Goal: Task Accomplishment & Management: Complete application form

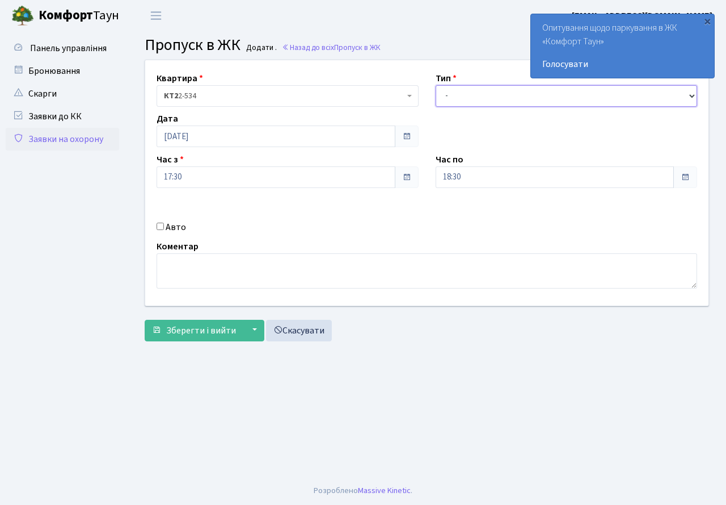
click at [688, 97] on select "- Доставка Таксі Гості Сервіс" at bounding box center [567, 96] width 262 height 22
select select "3"
click at [436, 85] on select "- Доставка Таксі Гості Сервіс" at bounding box center [567, 96] width 262 height 22
click at [156, 222] on div "Авто" at bounding box center [287, 227] width 279 height 14
click at [160, 226] on input "Авто" at bounding box center [160, 225] width 7 height 7
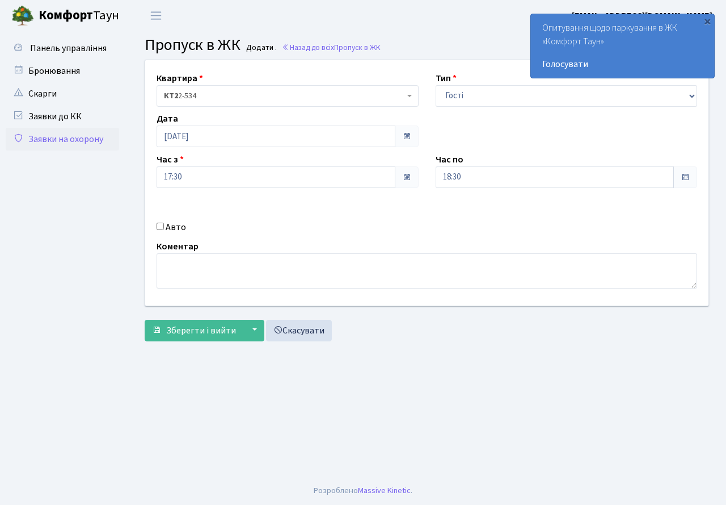
checkbox input "true"
click at [484, 215] on input "text" at bounding box center [567, 218] width 262 height 22
paste input "АТ 2660"
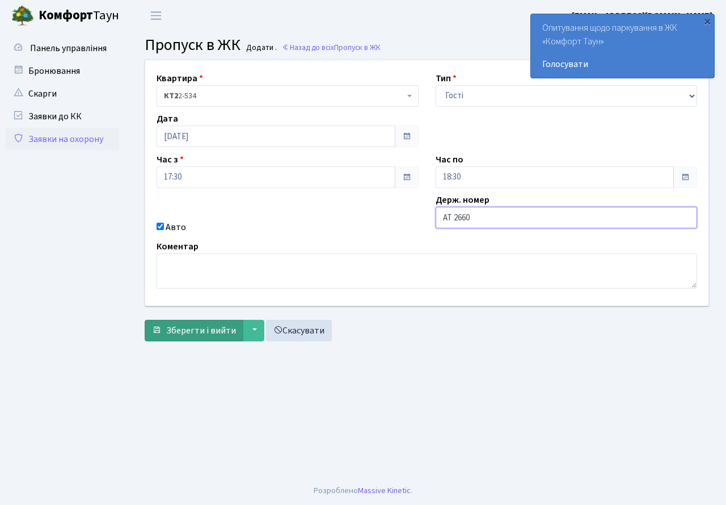
type input "АТ 2660"
click at [223, 333] on span "Зберегти і вийти" at bounding box center [201, 330] width 70 height 12
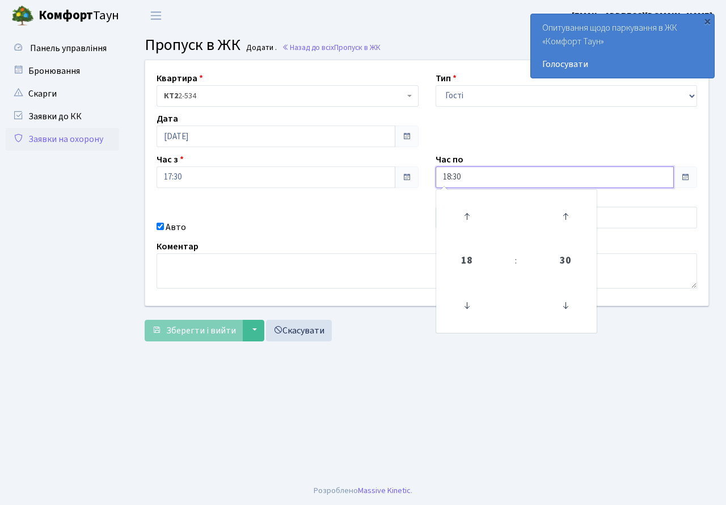
click at [474, 178] on input "18:30" at bounding box center [555, 177] width 239 height 22
click at [564, 305] on icon at bounding box center [566, 305] width 31 height 31
click at [563, 304] on icon at bounding box center [566, 305] width 31 height 31
click at [562, 304] on icon at bounding box center [566, 305] width 31 height 31
click at [564, 307] on icon at bounding box center [566, 305] width 31 height 31
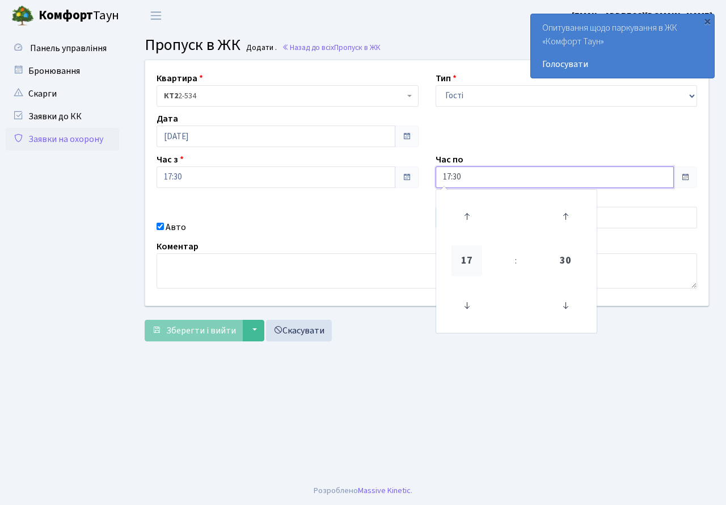
click at [467, 263] on span "17" at bounding box center [467, 260] width 31 height 31
drag, startPoint x: 574, startPoint y: 297, endPoint x: 579, endPoint y: 282, distance: 16.2
click at [573, 297] on td "19" at bounding box center [575, 299] width 39 height 24
type input "19:30"
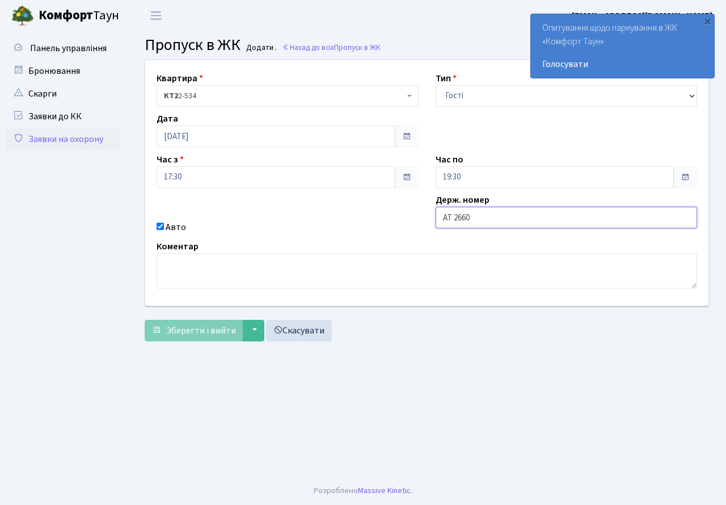
click at [481, 213] on input "АТ 2660" at bounding box center [567, 218] width 262 height 22
click at [453, 220] on input "АТ 2660" at bounding box center [567, 218] width 262 height 22
click at [458, 216] on input "АТ 2660" at bounding box center [567, 218] width 262 height 22
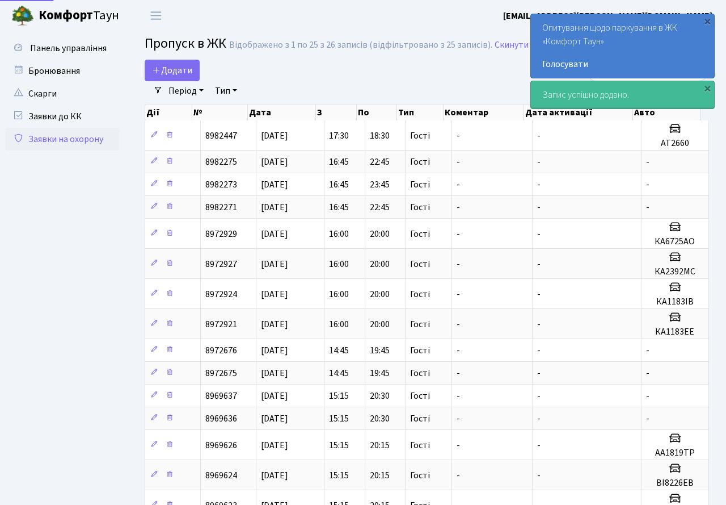
select select "25"
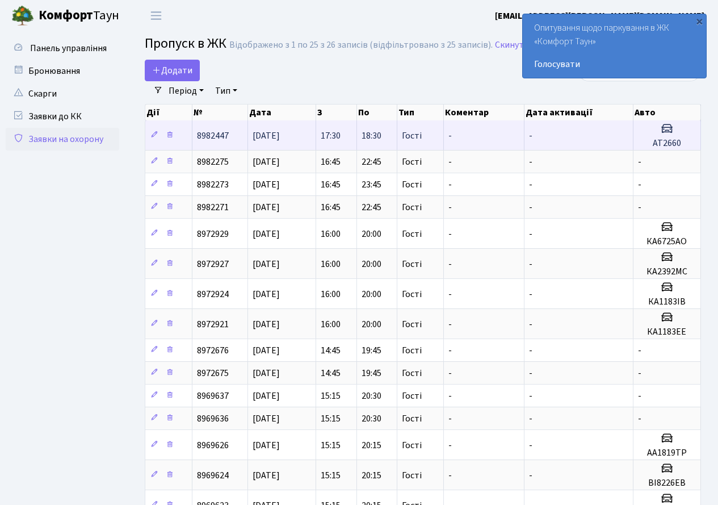
click at [316, 134] on td "17:30" at bounding box center [336, 135] width 41 height 30
click at [280, 135] on span "[DATE]" at bounding box center [266, 135] width 27 height 12
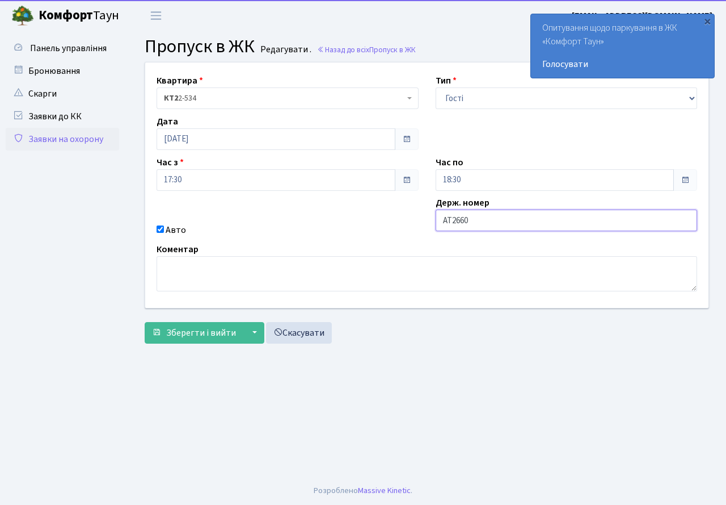
click at [482, 221] on input "АТ2660" at bounding box center [567, 220] width 262 height 22
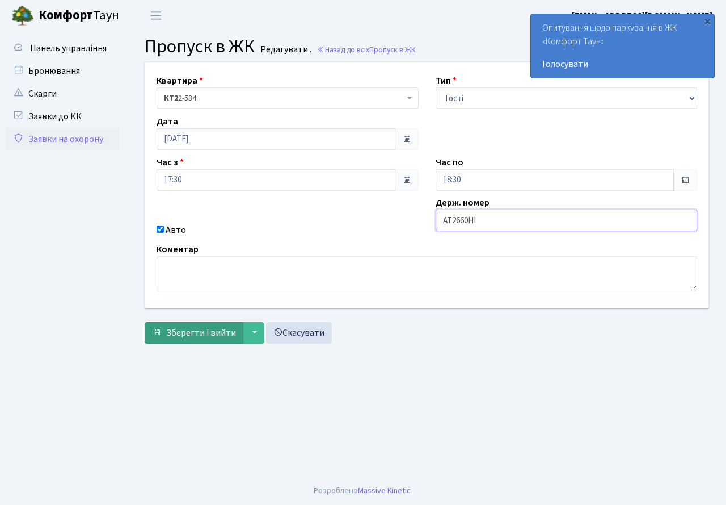
type input "АТ2660HI"
click at [195, 332] on span "Зберегти і вийти" at bounding box center [201, 332] width 70 height 12
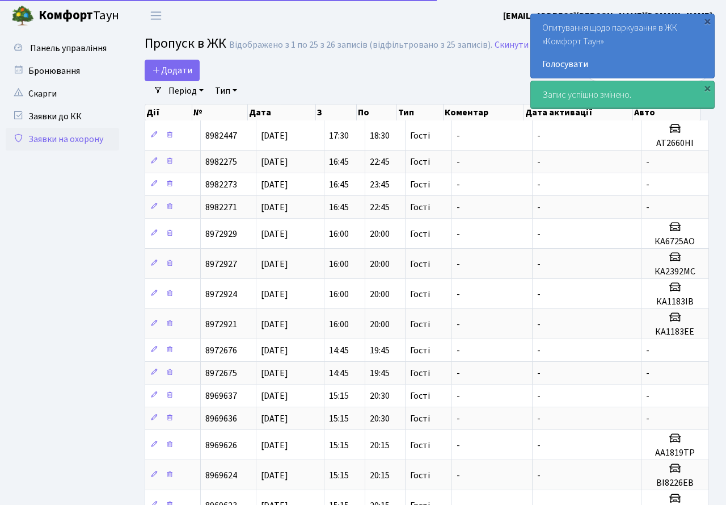
select select "25"
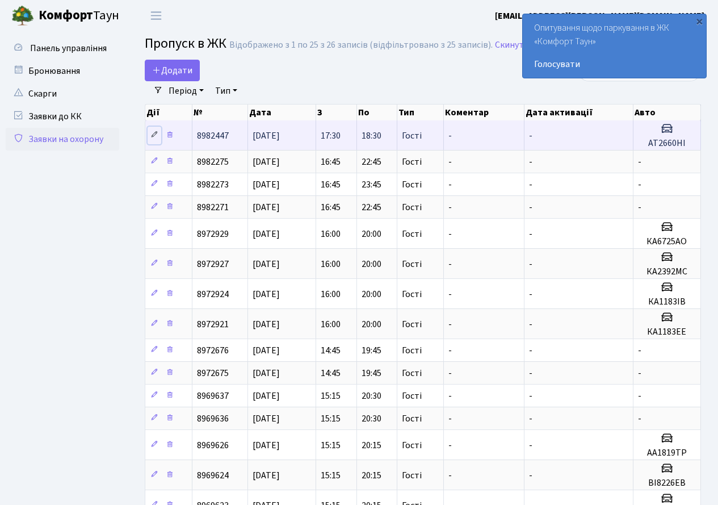
click at [150, 133] on link at bounding box center [155, 136] width 14 height 18
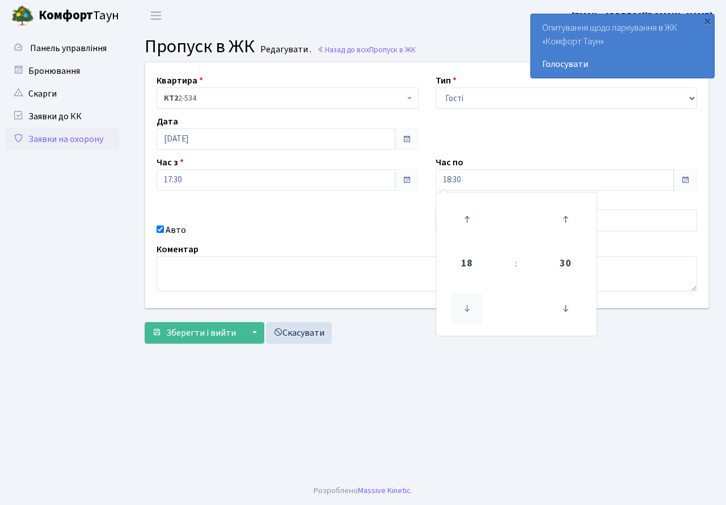
click at [464, 310] on icon at bounding box center [467, 308] width 31 height 31
click at [464, 305] on icon at bounding box center [467, 308] width 31 height 31
click at [468, 310] on icon at bounding box center [467, 308] width 31 height 31
click at [469, 310] on icon at bounding box center [467, 308] width 31 height 31
click at [471, 263] on span "18" at bounding box center [467, 263] width 31 height 31
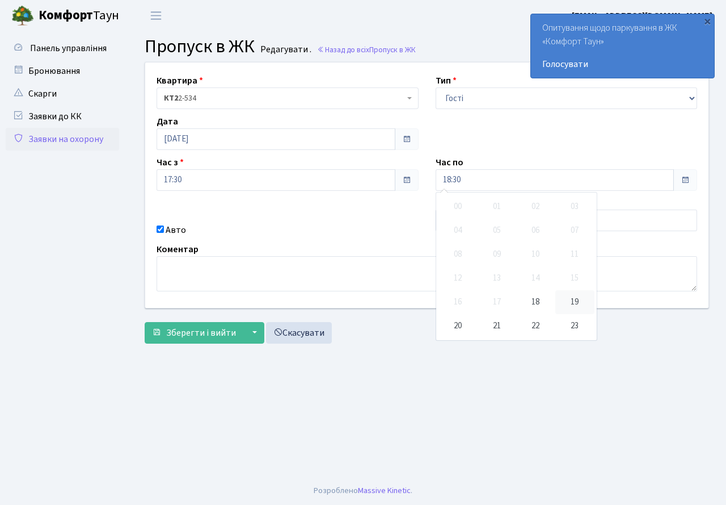
click at [579, 302] on td "19" at bounding box center [575, 302] width 39 height 24
type input "19:30"
click at [506, 384] on main "Admin Пропуск в ЖК Редагувати Пропуск в ЖК Редагувати . Назад до всіх Пропуск в…" at bounding box center [427, 253] width 599 height 445
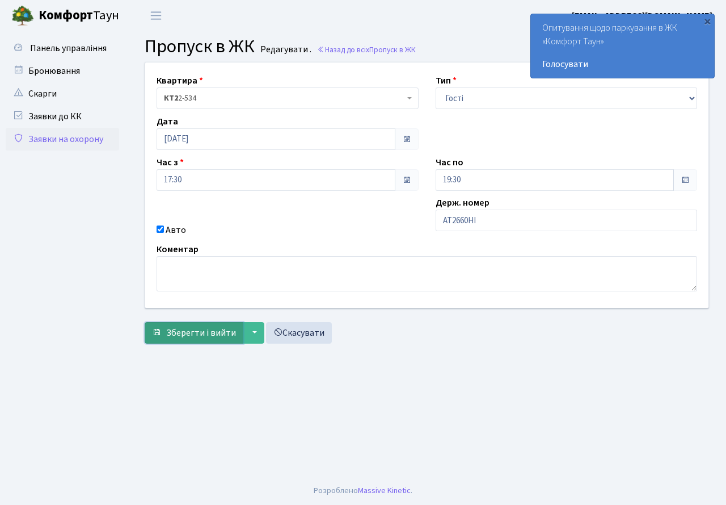
click at [214, 336] on span "Зберегти і вийти" at bounding box center [201, 332] width 70 height 12
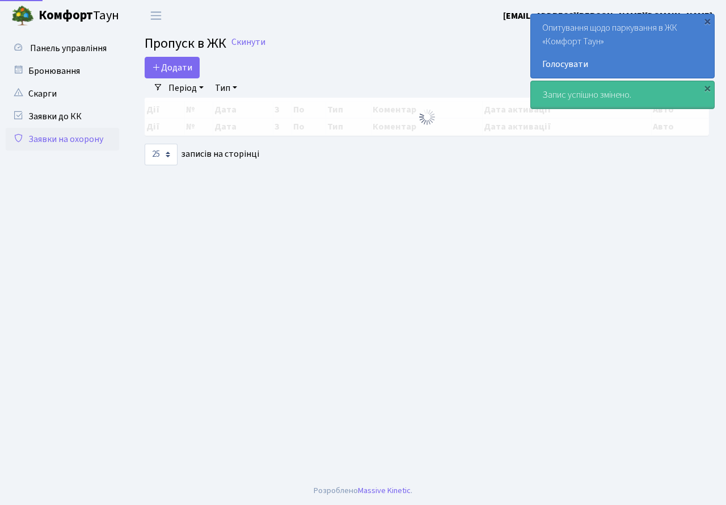
select select "25"
